Goal: Task Accomplishment & Management: Use online tool/utility

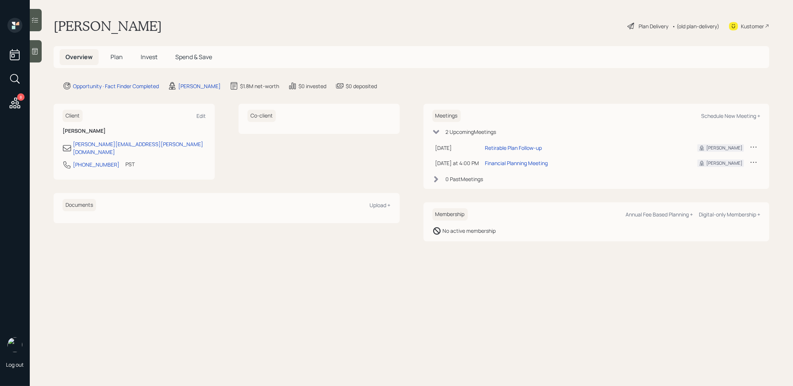
click at [114, 58] on span "Plan" at bounding box center [117, 57] width 12 height 8
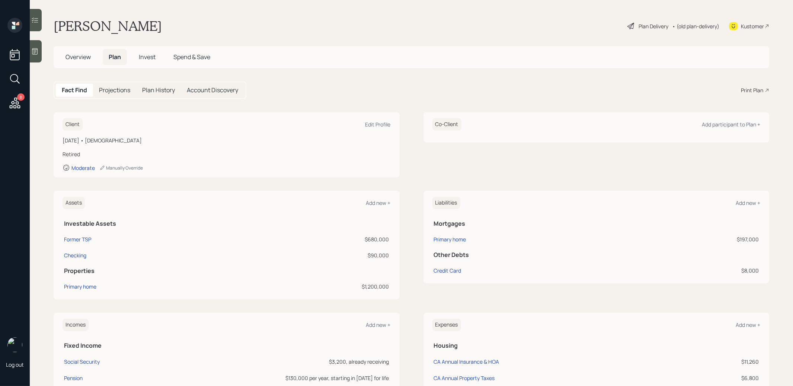
click at [751, 90] on div "Print Plan" at bounding box center [752, 90] width 22 height 8
